Goal: Find specific page/section: Find specific page/section

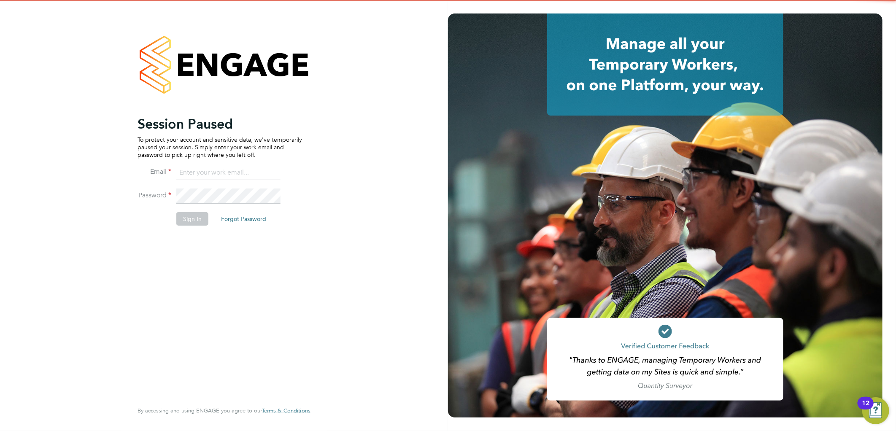
click at [183, 216] on button "Sign In" at bounding box center [192, 218] width 32 height 13
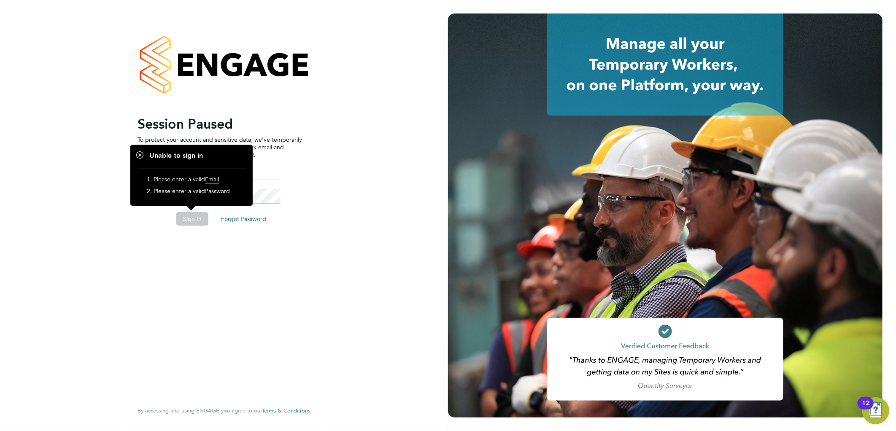
click at [306, 157] on div "Session Paused To protect your account and sensitive data, we've temporarily pa…" at bounding box center [223, 213] width 173 height 401
click at [282, 175] on li "Email" at bounding box center [219, 177] width 164 height 24
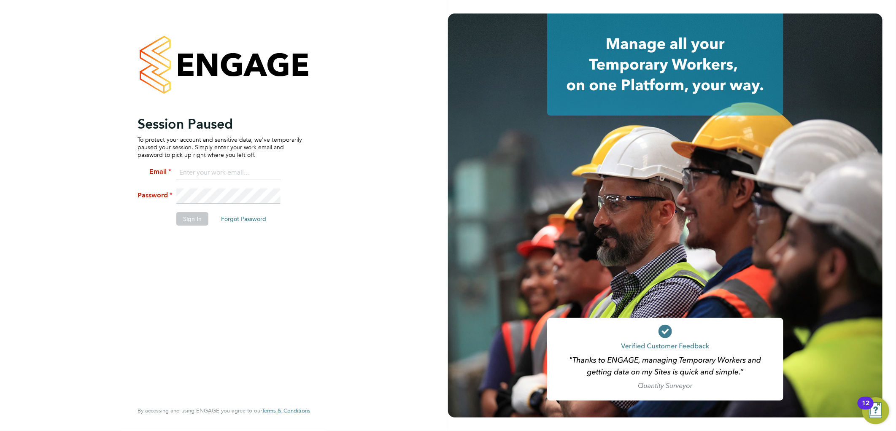
click at [268, 175] on input at bounding box center [228, 172] width 104 height 15
type input "[EMAIL_ADDRESS][PERSON_NAME][DOMAIN_NAME]"
